Goal: Navigation & Orientation: Find specific page/section

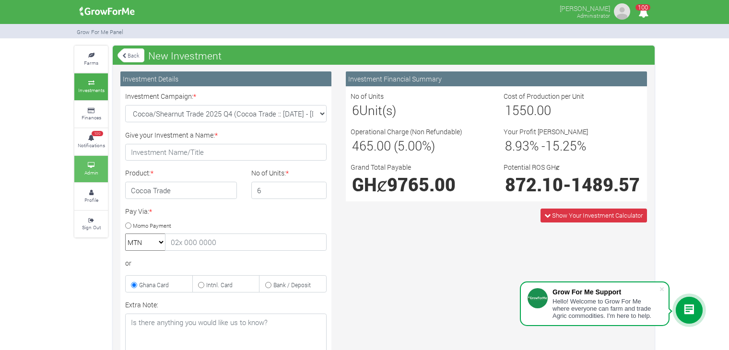
click at [89, 163] on icon at bounding box center [91, 165] width 29 height 5
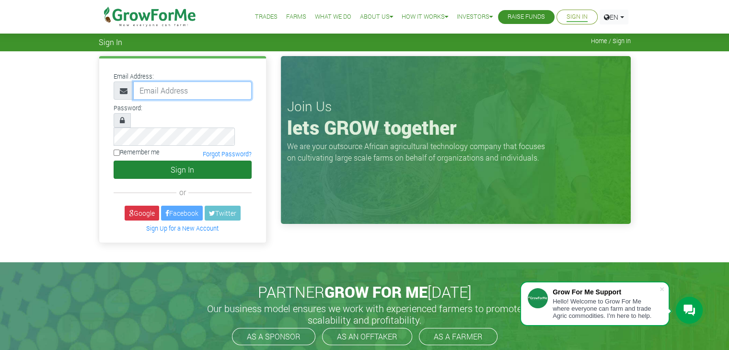
type input "sarahshavonda@gmail.com"
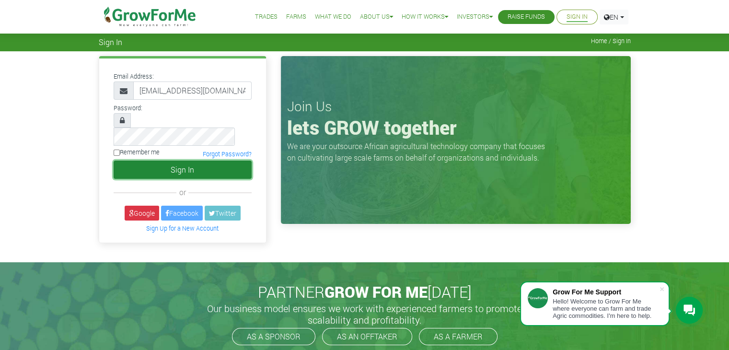
click at [224, 161] on button "Sign In" at bounding box center [183, 170] width 138 height 18
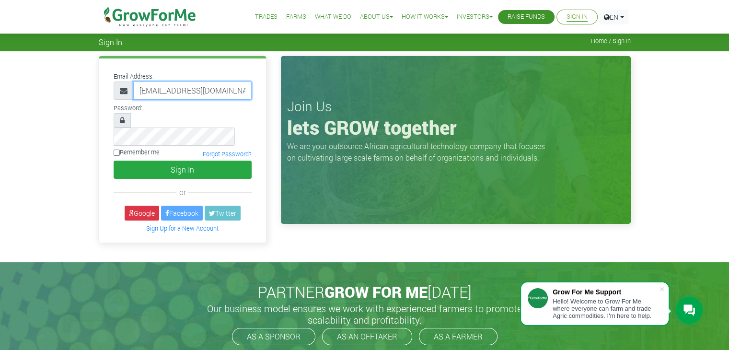
drag, startPoint x: 0, startPoint y: 0, endPoint x: 222, endPoint y: 84, distance: 237.7
click at [222, 84] on input "[EMAIL_ADDRESS][DOMAIN_NAME]" at bounding box center [192, 90] width 118 height 18
type input "linda@growforme.com"
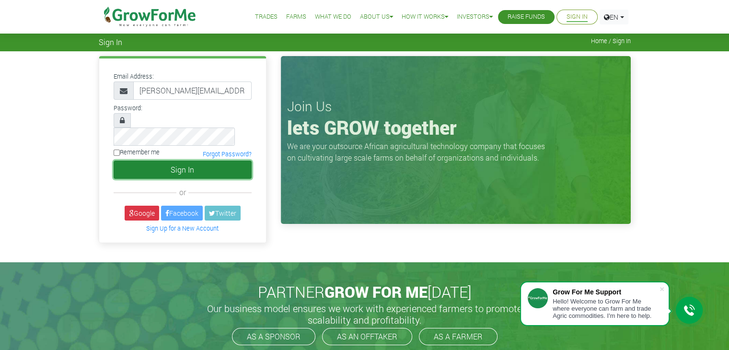
click at [194, 161] on button "Sign In" at bounding box center [183, 170] width 138 height 18
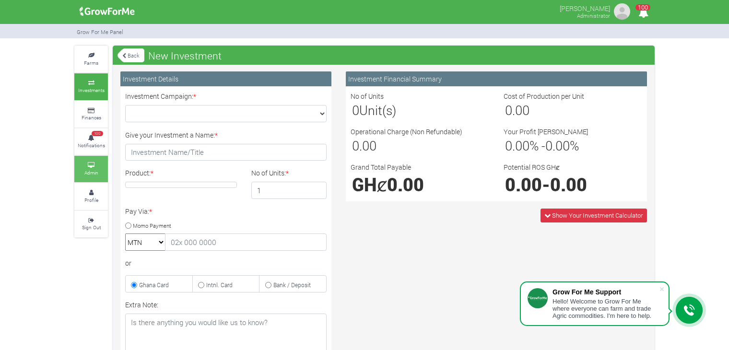
click at [85, 171] on small "Admin" at bounding box center [91, 172] width 14 height 7
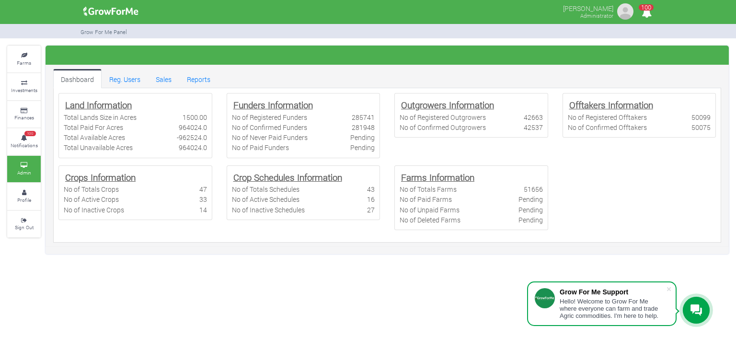
click at [83, 171] on b "Crops Information" at bounding box center [100, 177] width 70 height 12
click at [84, 171] on b "Crops Information" at bounding box center [100, 177] width 70 height 12
click at [28, 64] on small "Farms" at bounding box center [24, 62] width 14 height 7
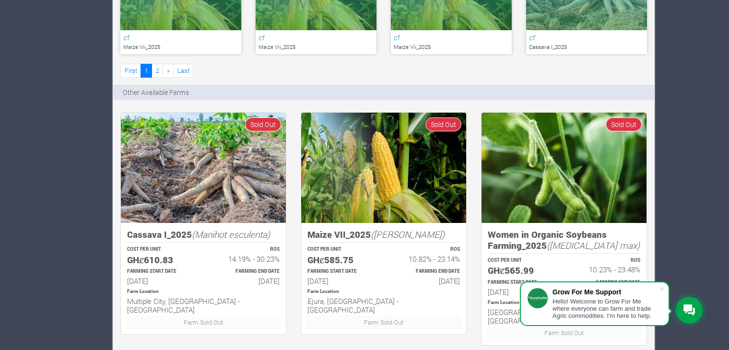
scroll to position [694, 0]
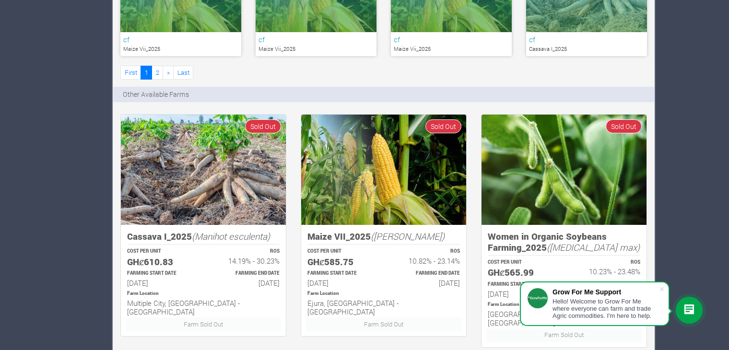
click at [234, 194] on img at bounding box center [203, 170] width 165 height 111
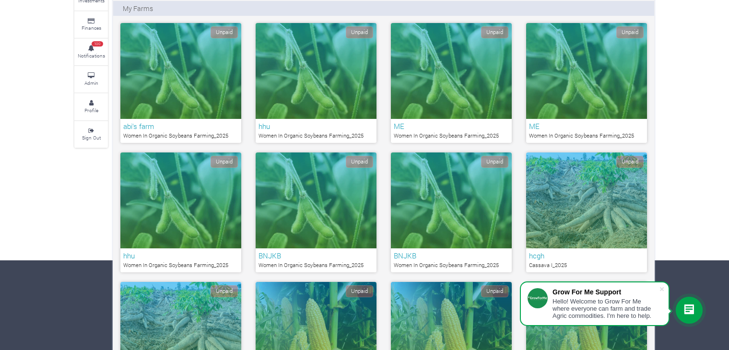
scroll to position [0, 0]
